Goal: Information Seeking & Learning: Learn about a topic

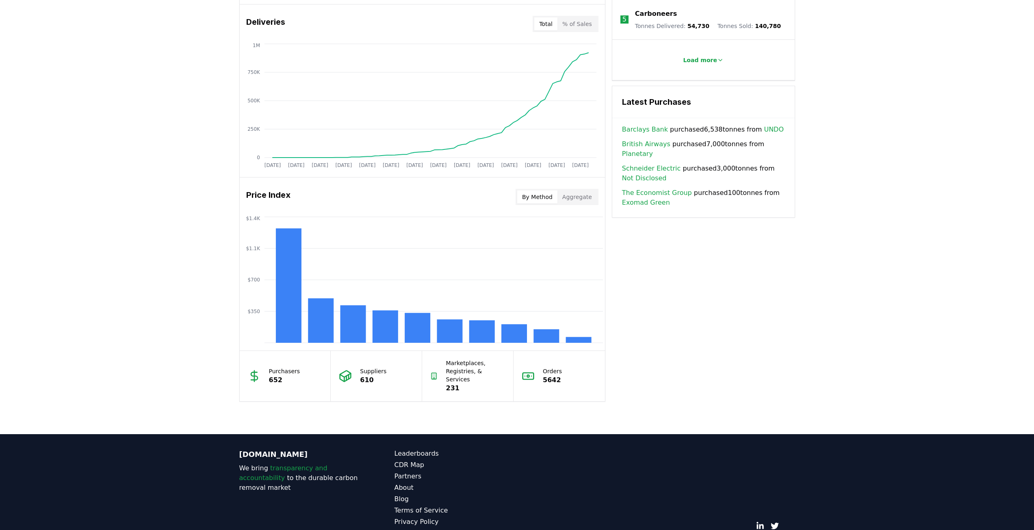
scroll to position [485, 0]
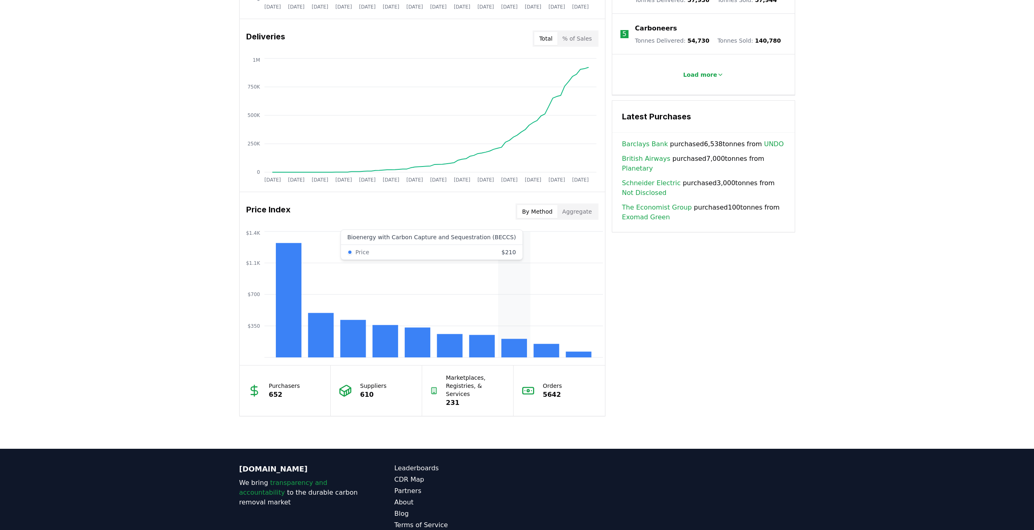
click at [515, 347] on rect at bounding box center [514, 348] width 26 height 19
click at [519, 345] on rect at bounding box center [514, 348] width 26 height 19
click at [487, 353] on rect at bounding box center [482, 346] width 26 height 22
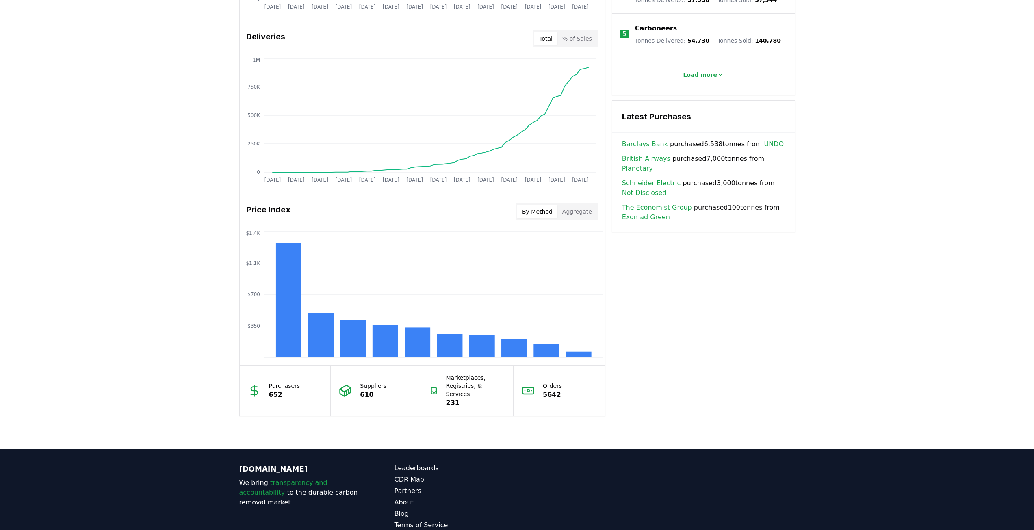
click at [570, 217] on button "Aggregate" at bounding box center [576, 211] width 39 height 13
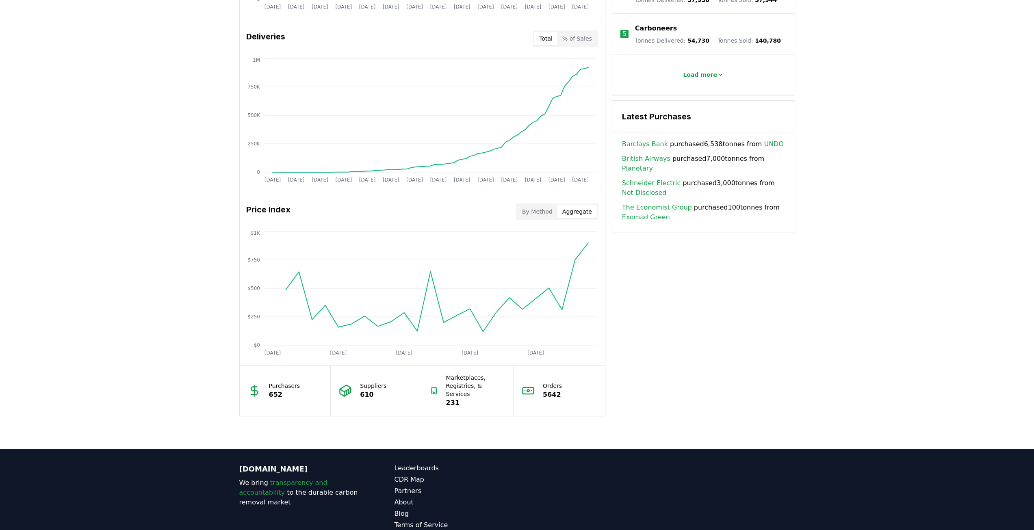
click at [548, 214] on button "By Method" at bounding box center [537, 211] width 40 height 13
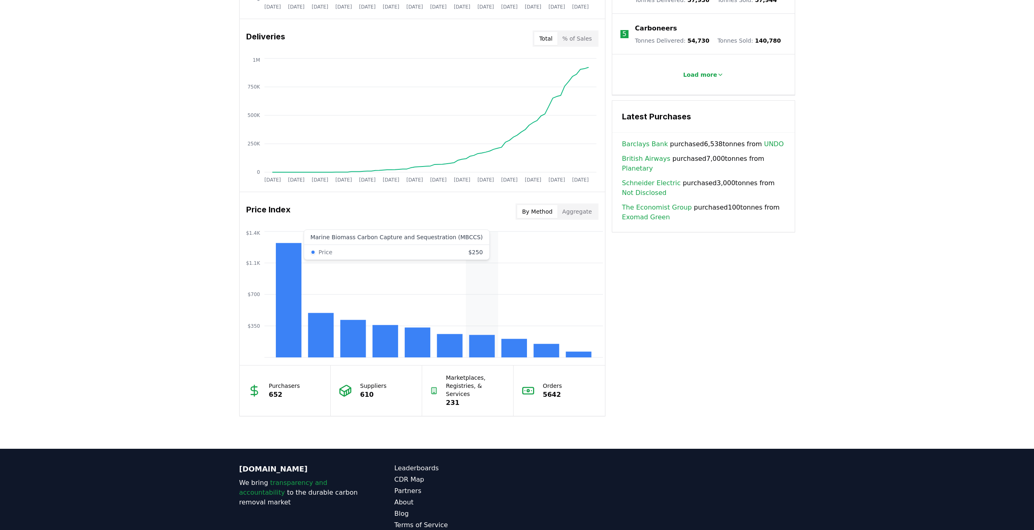
click at [486, 352] on rect at bounding box center [482, 346] width 26 height 22
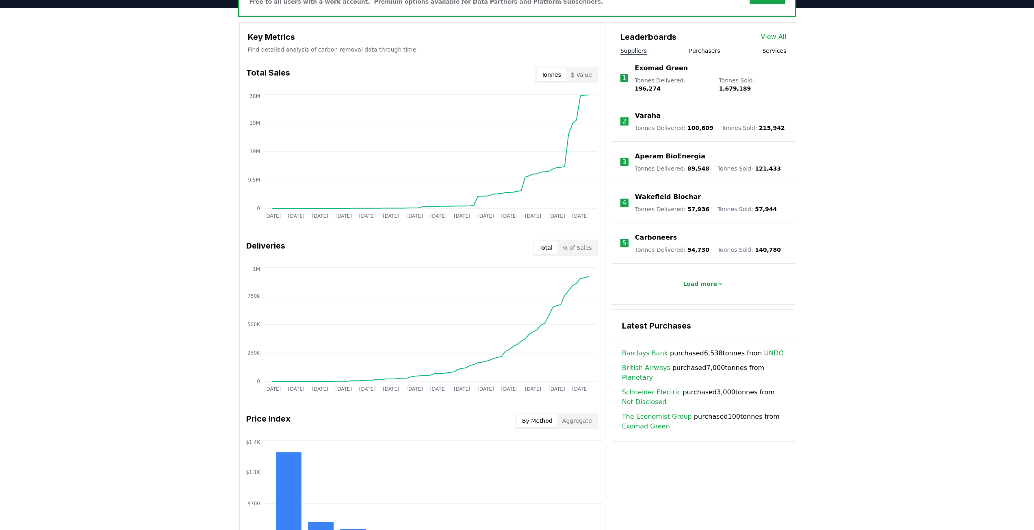
scroll to position [0, 0]
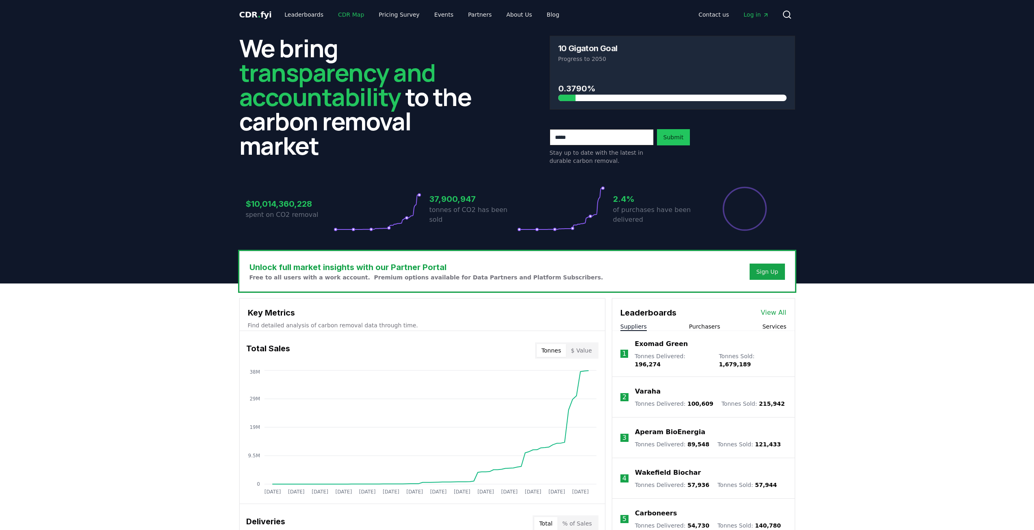
click at [335, 14] on link "CDR Map" at bounding box center [350, 14] width 39 height 15
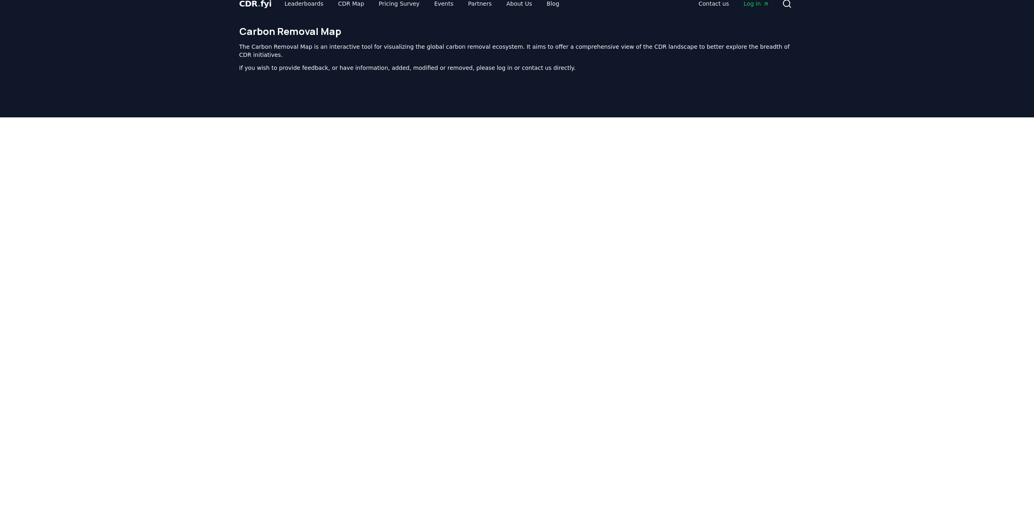
scroll to position [6, 0]
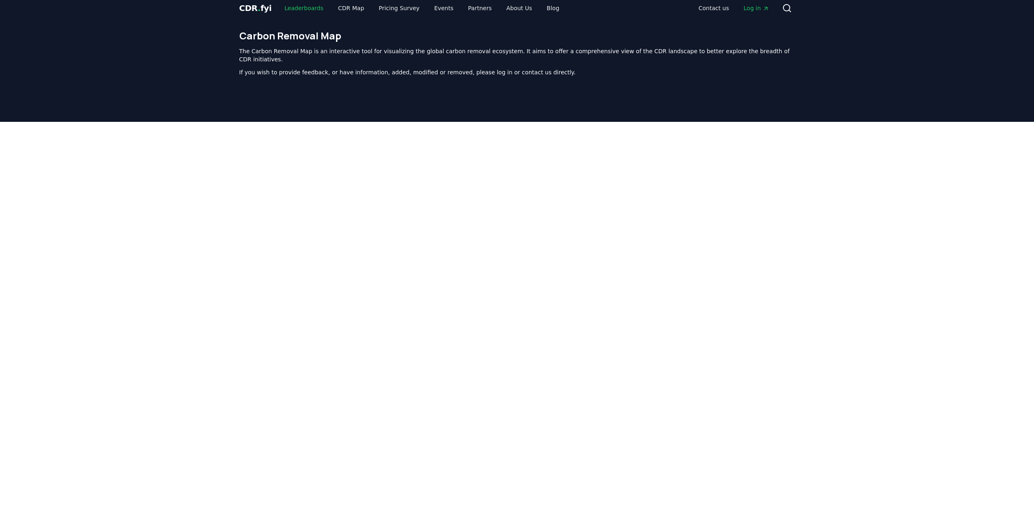
click at [295, 9] on link "Leaderboards" at bounding box center [304, 8] width 52 height 15
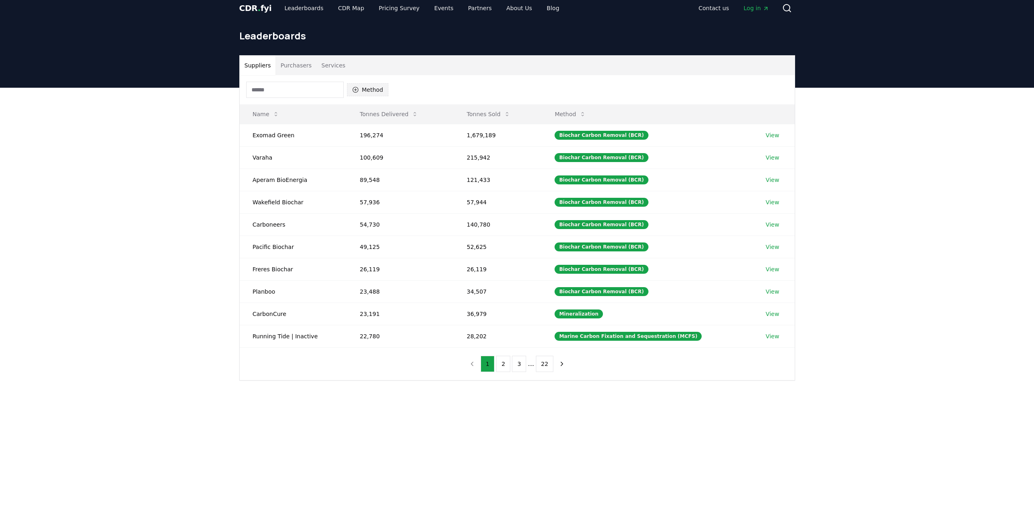
click at [353, 93] on button "Method" at bounding box center [368, 89] width 42 height 13
click at [367, 201] on span "Bioenergy with Carbon Capture and Sequestration (BECCS)" at bounding box center [389, 189] width 55 height 32
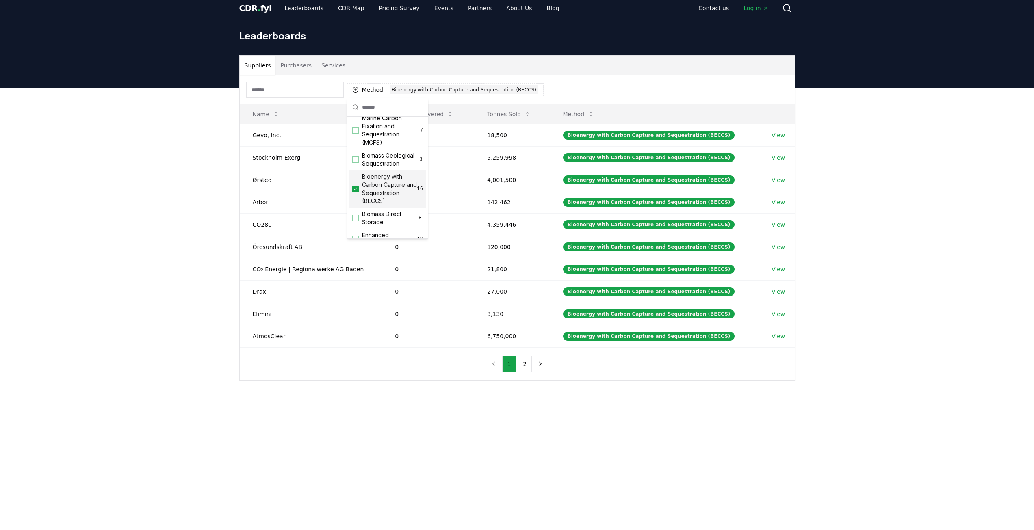
click at [212, 121] on div "Suppliers Purchasers Services Method 1 Bioenergy with Carbon Capture and Seques…" at bounding box center [517, 250] width 1034 height 325
click at [516, 115] on button "Tonnes Sold" at bounding box center [508, 114] width 56 height 16
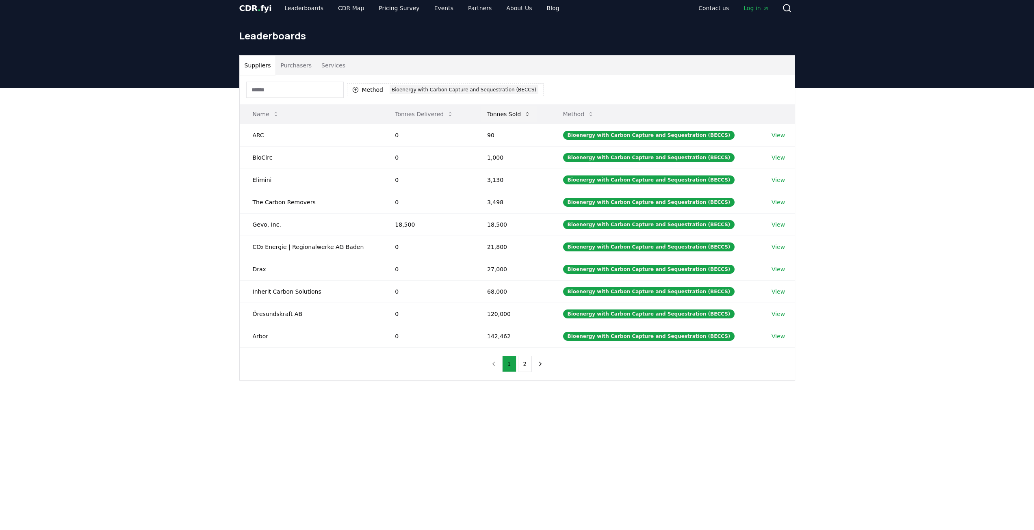
click at [516, 115] on button "Tonnes Sold" at bounding box center [508, 114] width 56 height 16
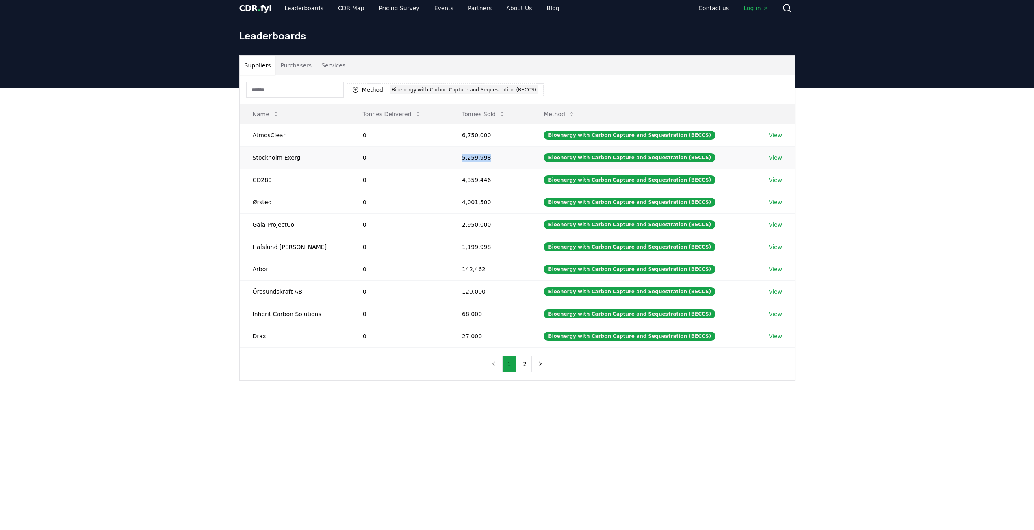
drag, startPoint x: 461, startPoint y: 160, endPoint x: 496, endPoint y: 161, distance: 34.5
click at [496, 161] on td "5,259,998" at bounding box center [490, 157] width 82 height 22
drag, startPoint x: 491, startPoint y: 181, endPoint x: 446, endPoint y: 180, distance: 45.1
click at [446, 180] on tr "CO280 0 4,359,446 Bioenergy with Carbon Capture and Sequestration (BECCS) View" at bounding box center [517, 180] width 555 height 22
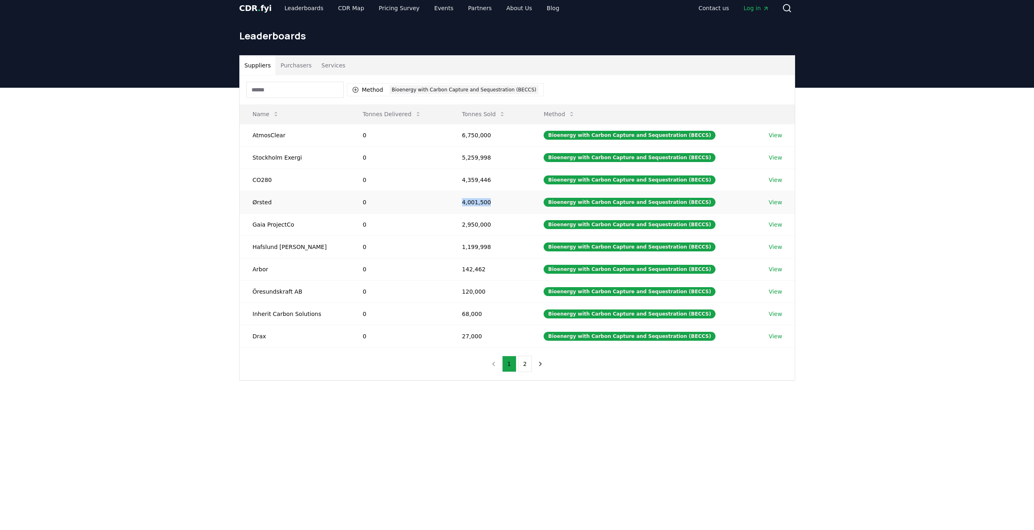
drag, startPoint x: 494, startPoint y: 201, endPoint x: 443, endPoint y: 200, distance: 50.8
click at [443, 200] on tr "Ørsted 0 4,001,500 Bioenergy with Carbon Capture and Sequestration (BECCS) View" at bounding box center [517, 202] width 555 height 22
click at [449, 206] on td "0" at bounding box center [399, 202] width 99 height 22
click at [777, 203] on link "View" at bounding box center [774, 202] width 13 height 8
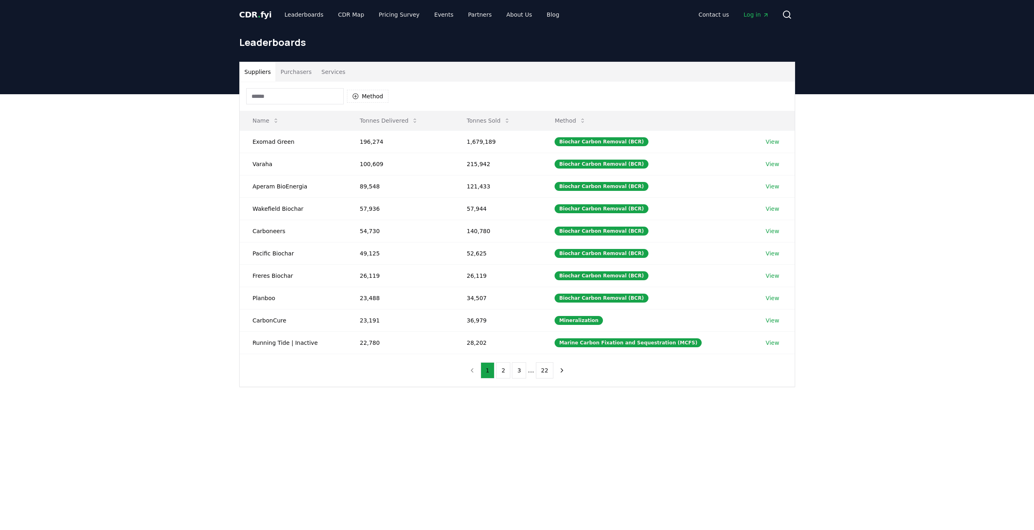
scroll to position [6, 0]
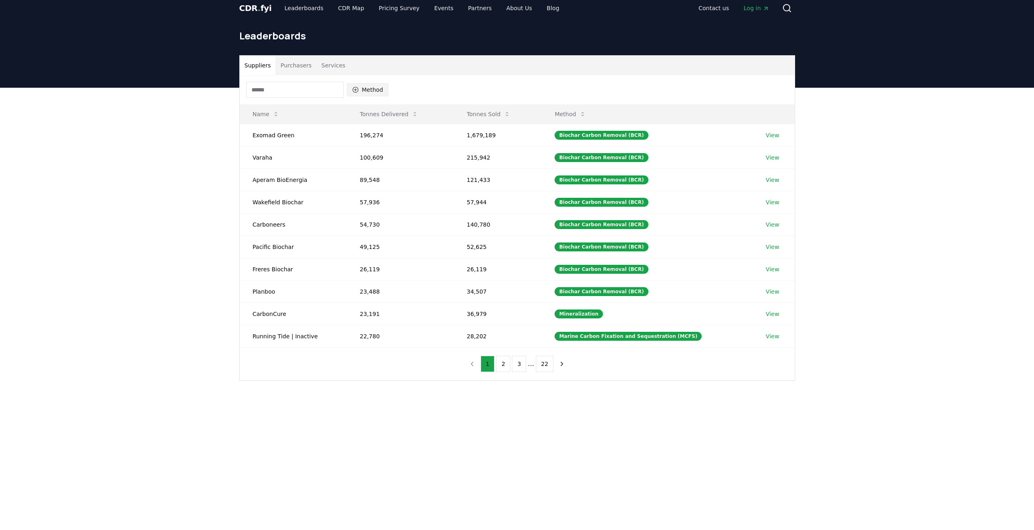
click at [363, 93] on button "Method" at bounding box center [368, 89] width 42 height 13
click at [372, 198] on span "Bioenergy with Carbon Capture and Sequestration (BECCS)" at bounding box center [389, 189] width 55 height 32
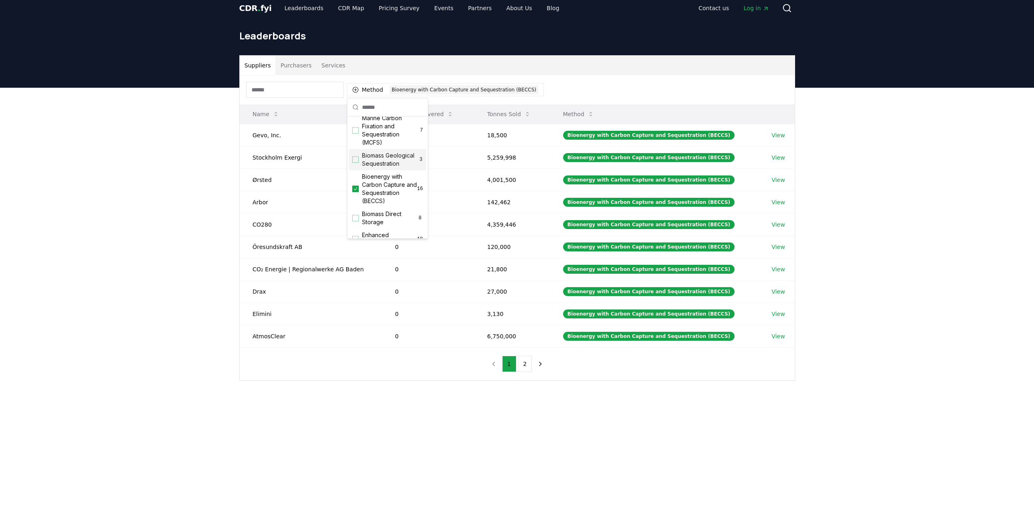
click at [465, 115] on th "Tonnes Delivered" at bounding box center [428, 113] width 92 height 19
click at [512, 114] on button "Tonnes Sold" at bounding box center [508, 114] width 56 height 16
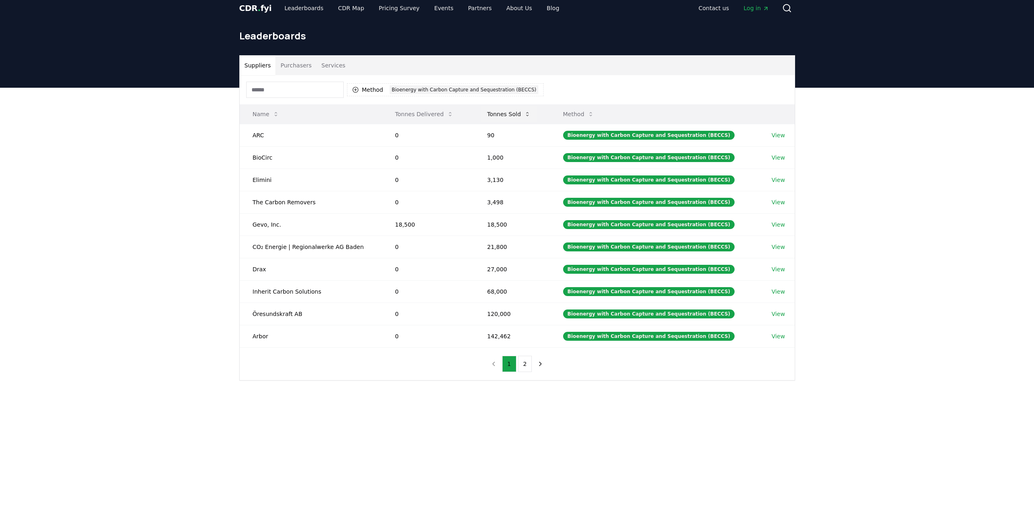
click at [512, 114] on button "Tonnes Sold" at bounding box center [508, 114] width 56 height 16
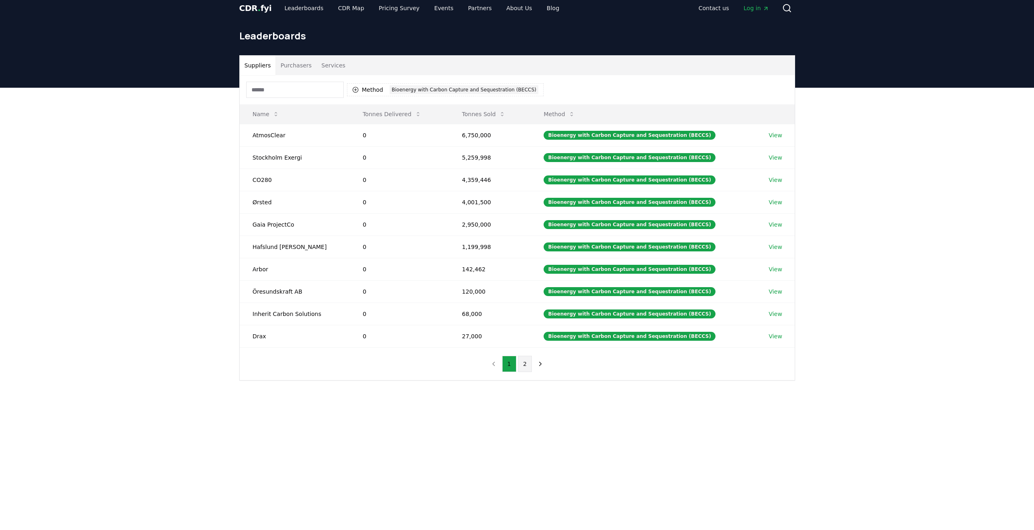
click at [520, 365] on button "2" at bounding box center [525, 364] width 14 height 16
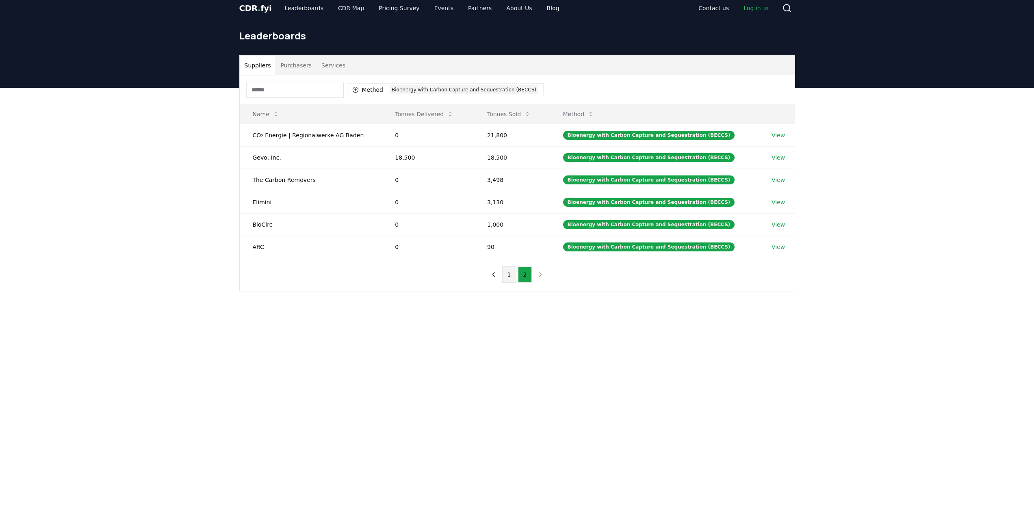
click at [510, 275] on button "1" at bounding box center [509, 274] width 14 height 16
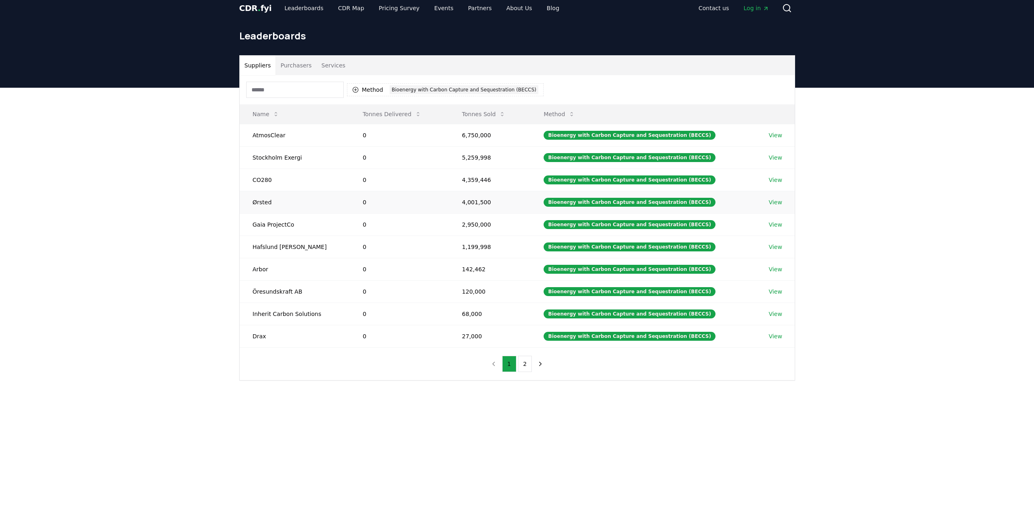
click at [770, 203] on link "View" at bounding box center [774, 202] width 13 height 8
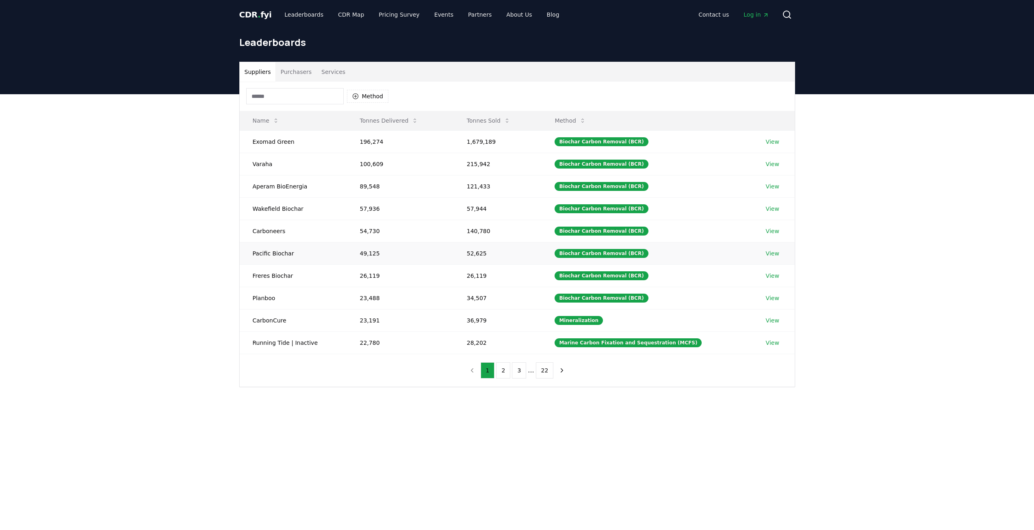
scroll to position [6, 0]
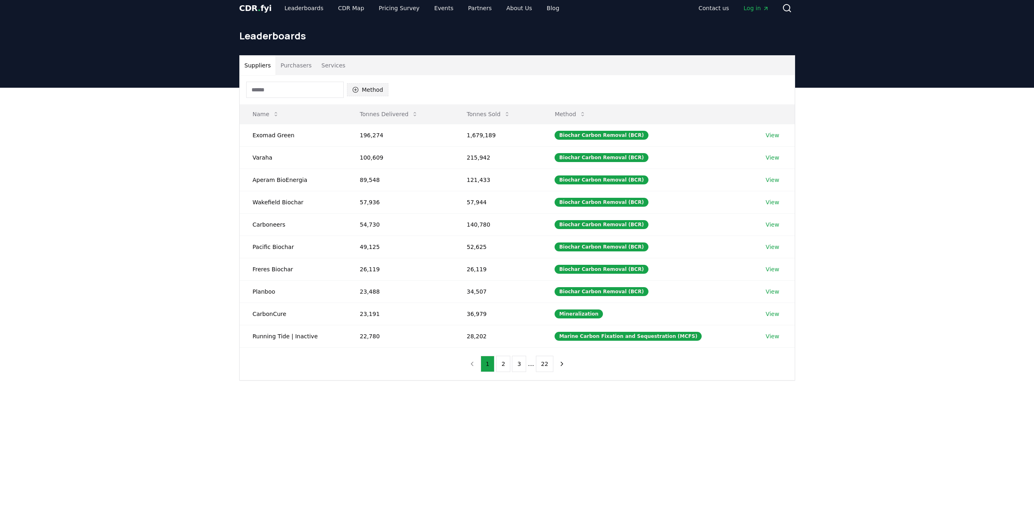
click at [359, 94] on button "Method" at bounding box center [368, 89] width 42 height 13
click at [485, 113] on button "Tonnes Sold" at bounding box center [488, 114] width 56 height 16
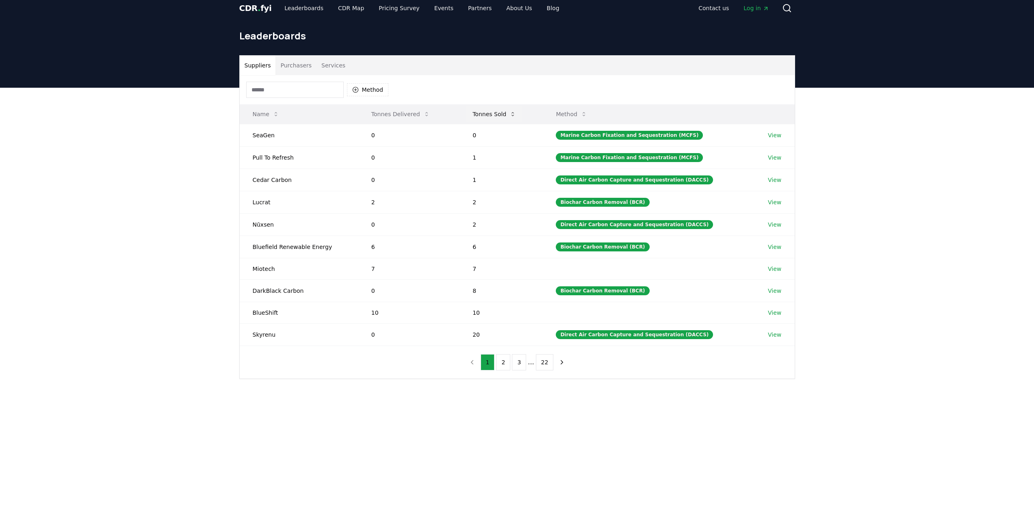
click at [485, 113] on button "Tonnes Sold" at bounding box center [494, 114] width 56 height 16
